Goal: Navigation & Orientation: Find specific page/section

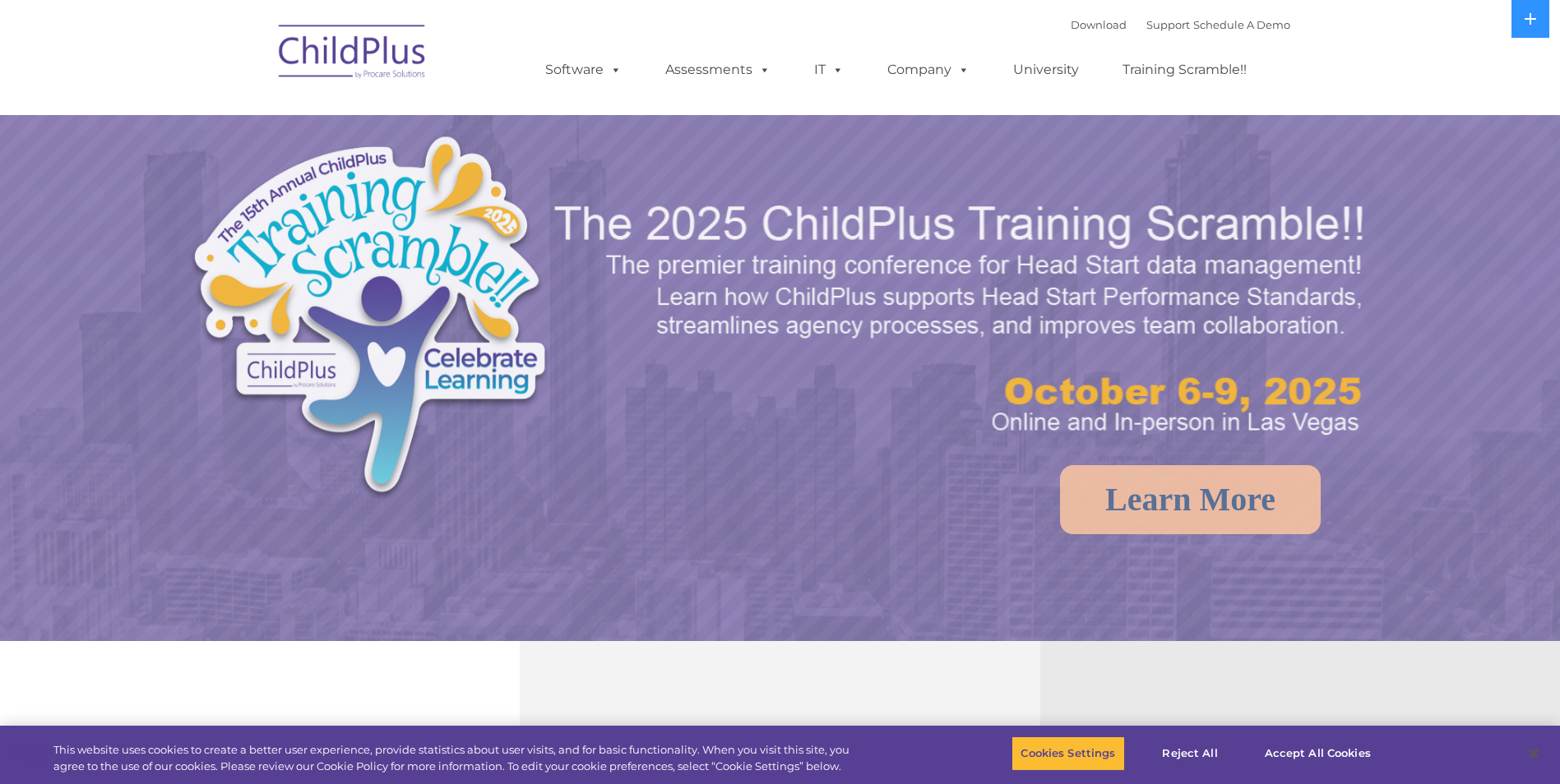
select select "MEDIUM"
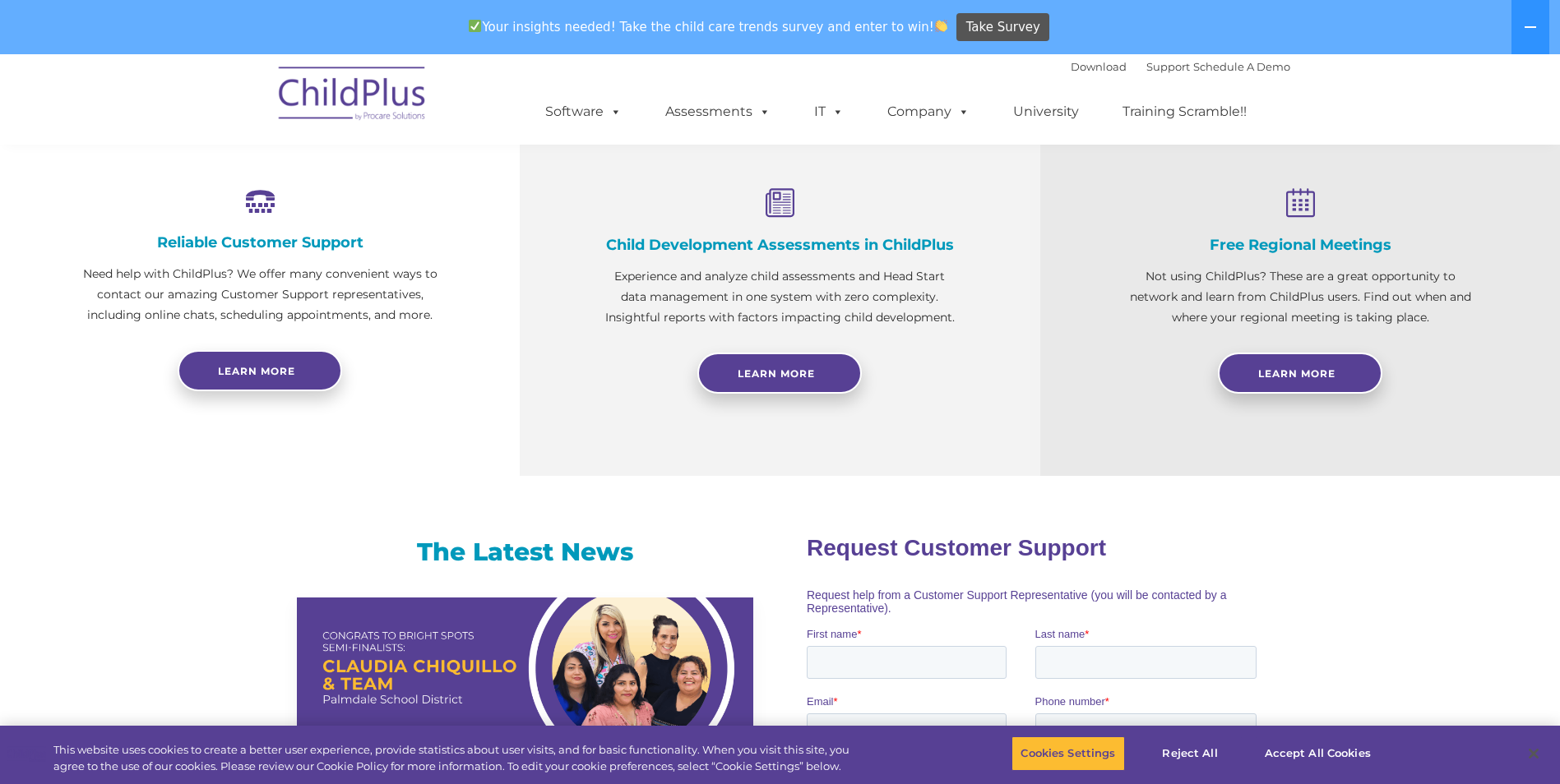
scroll to position [620, 0]
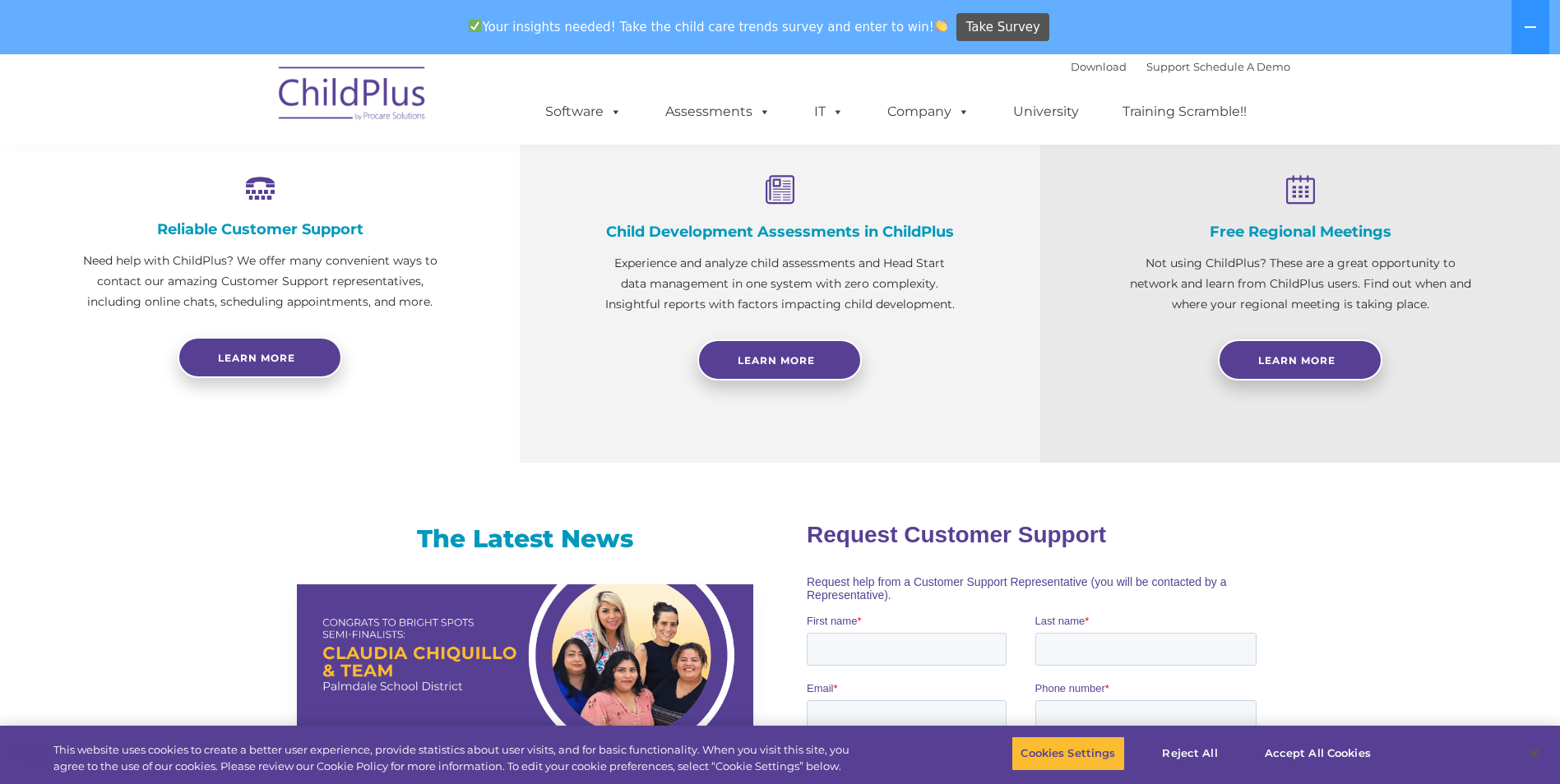
click at [372, 101] on img at bounding box center [353, 96] width 165 height 82
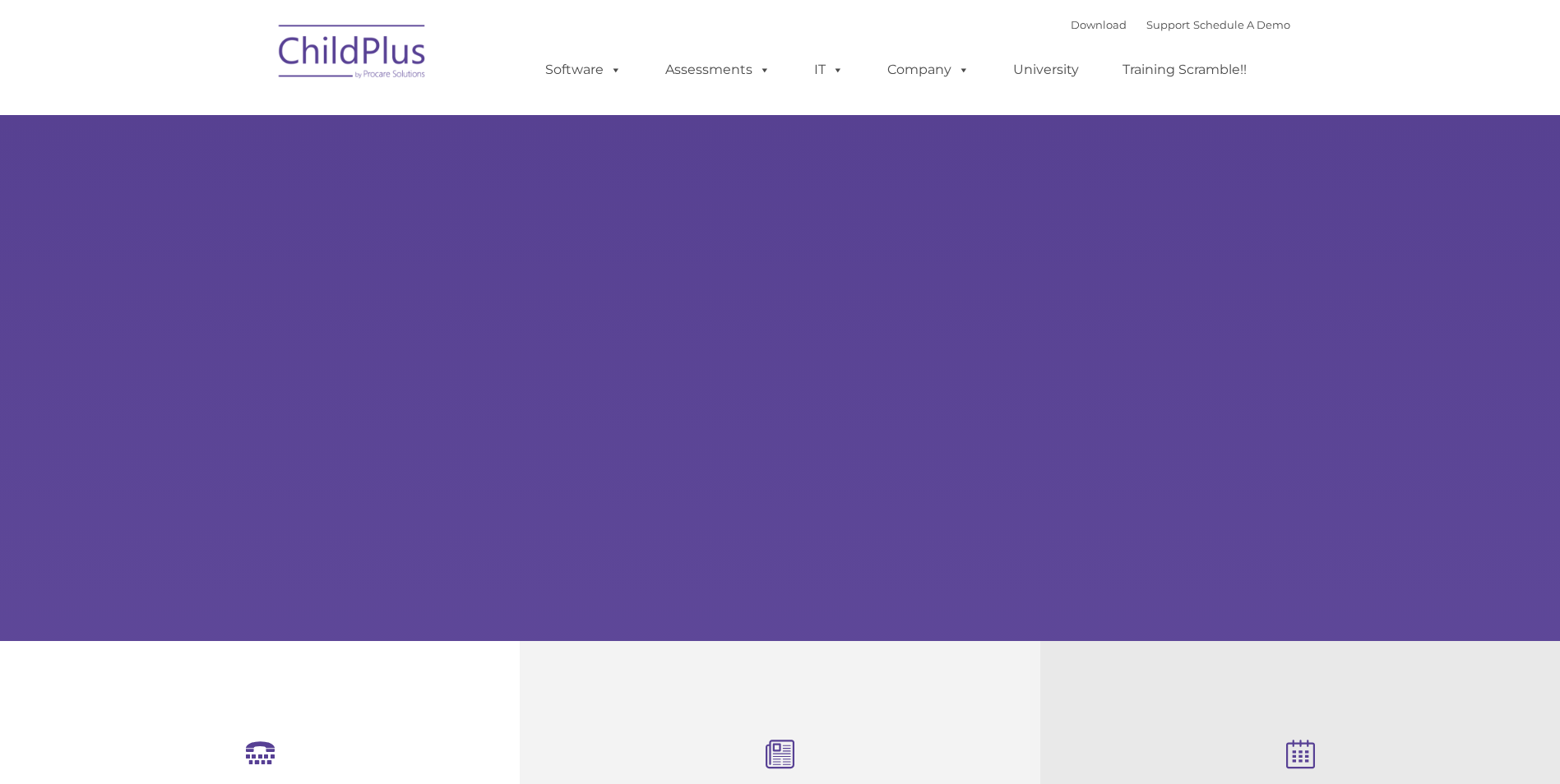
scroll to position [246, 0]
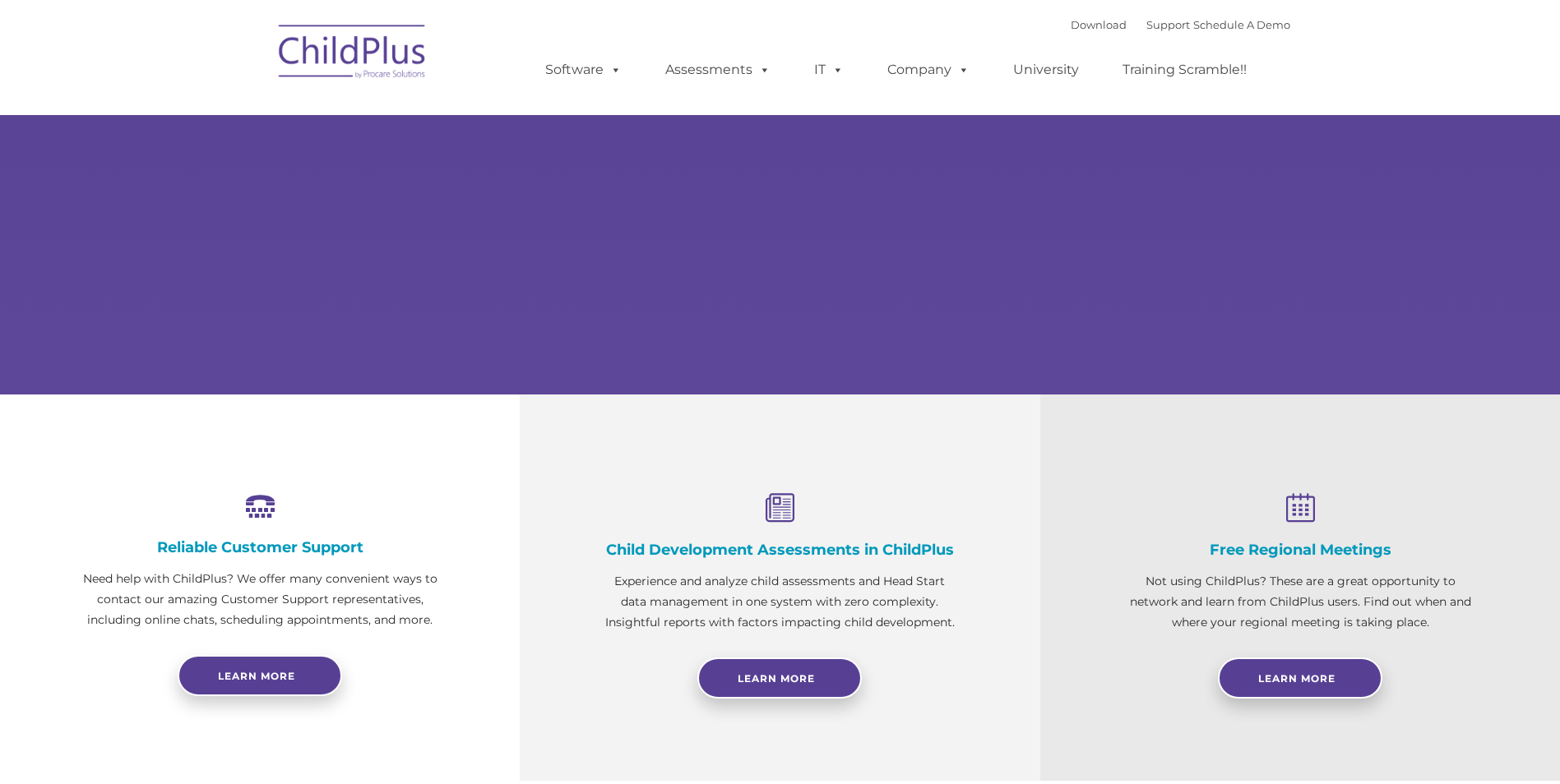
select select "MEDIUM"
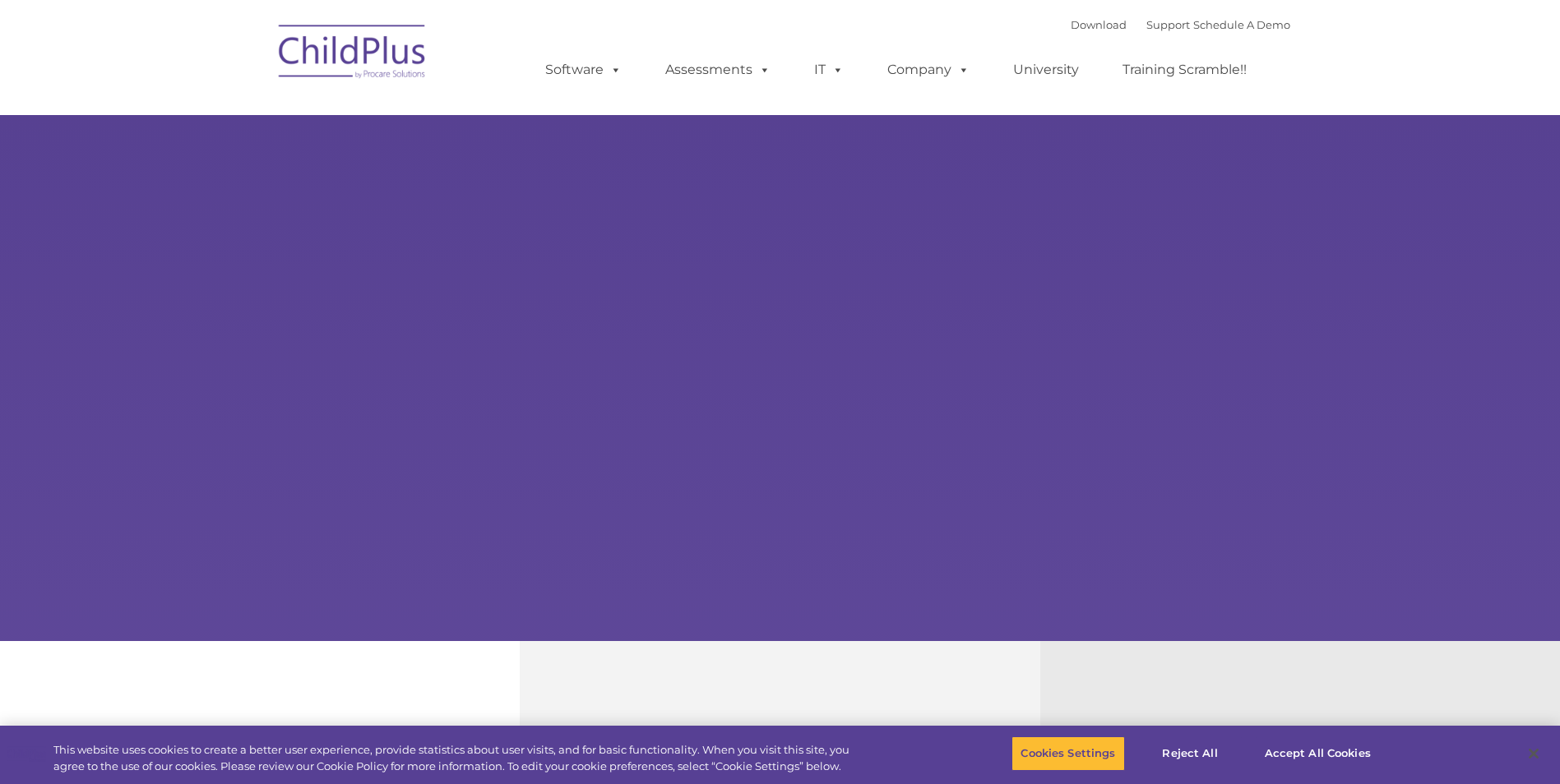
type input ""
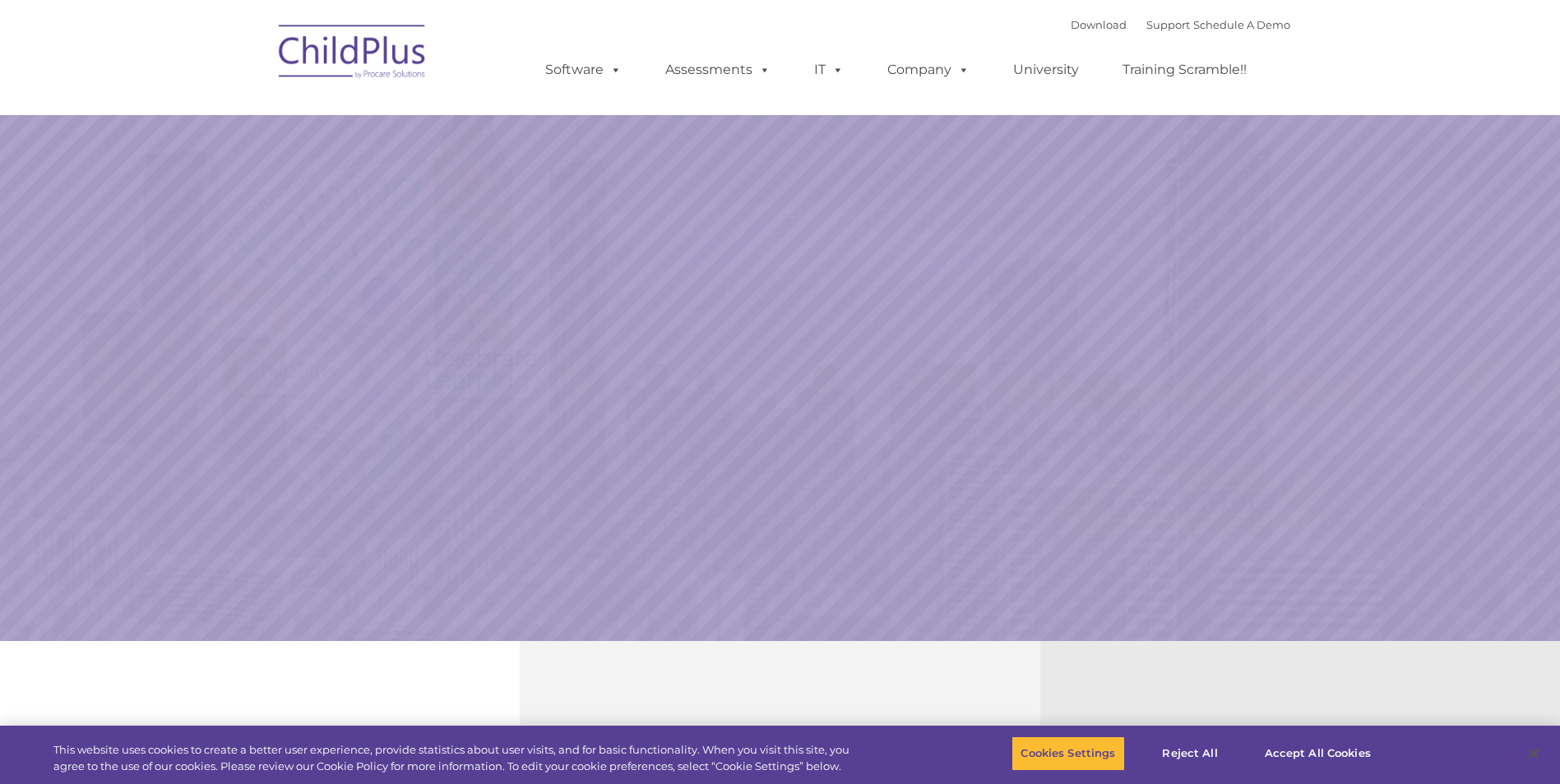
select select "MEDIUM"
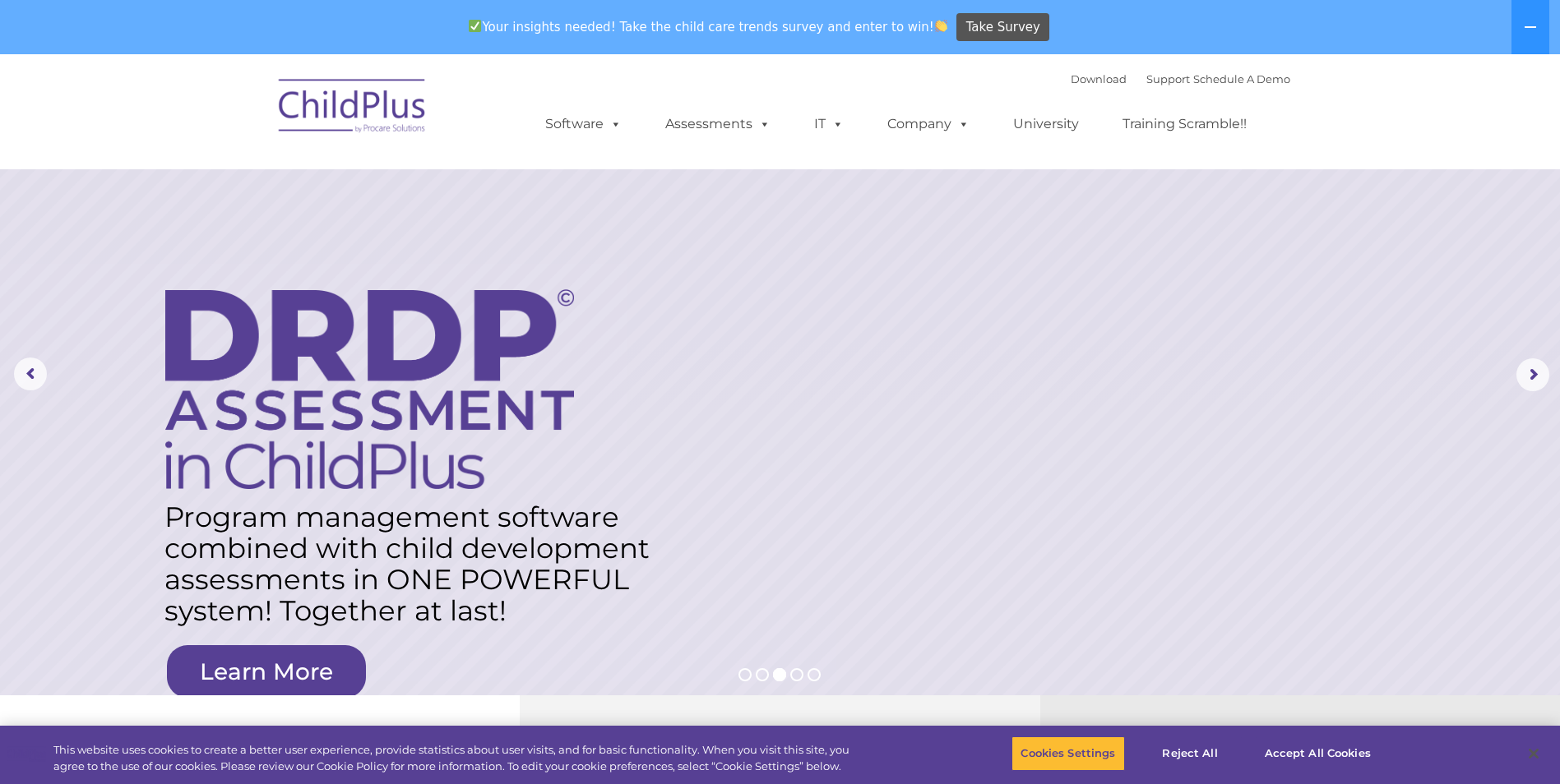
click at [1552, 113] on nav "Download Support | Schedule A Demo  MENU MENU Software ChildPlus: The original…" at bounding box center [780, 111] width 1560 height 115
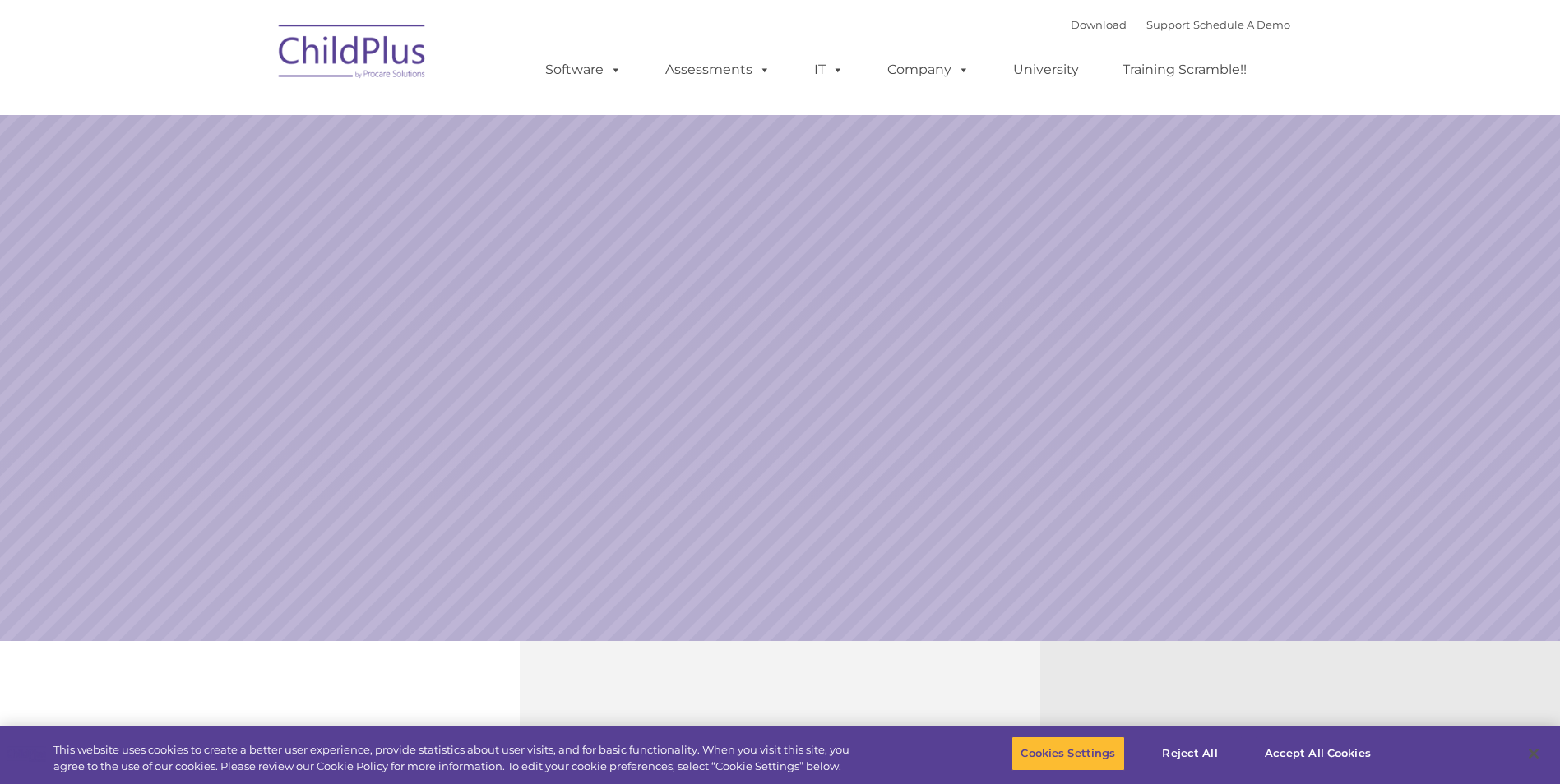
select select "MEDIUM"
